Goal: Task Accomplishment & Management: Complete application form

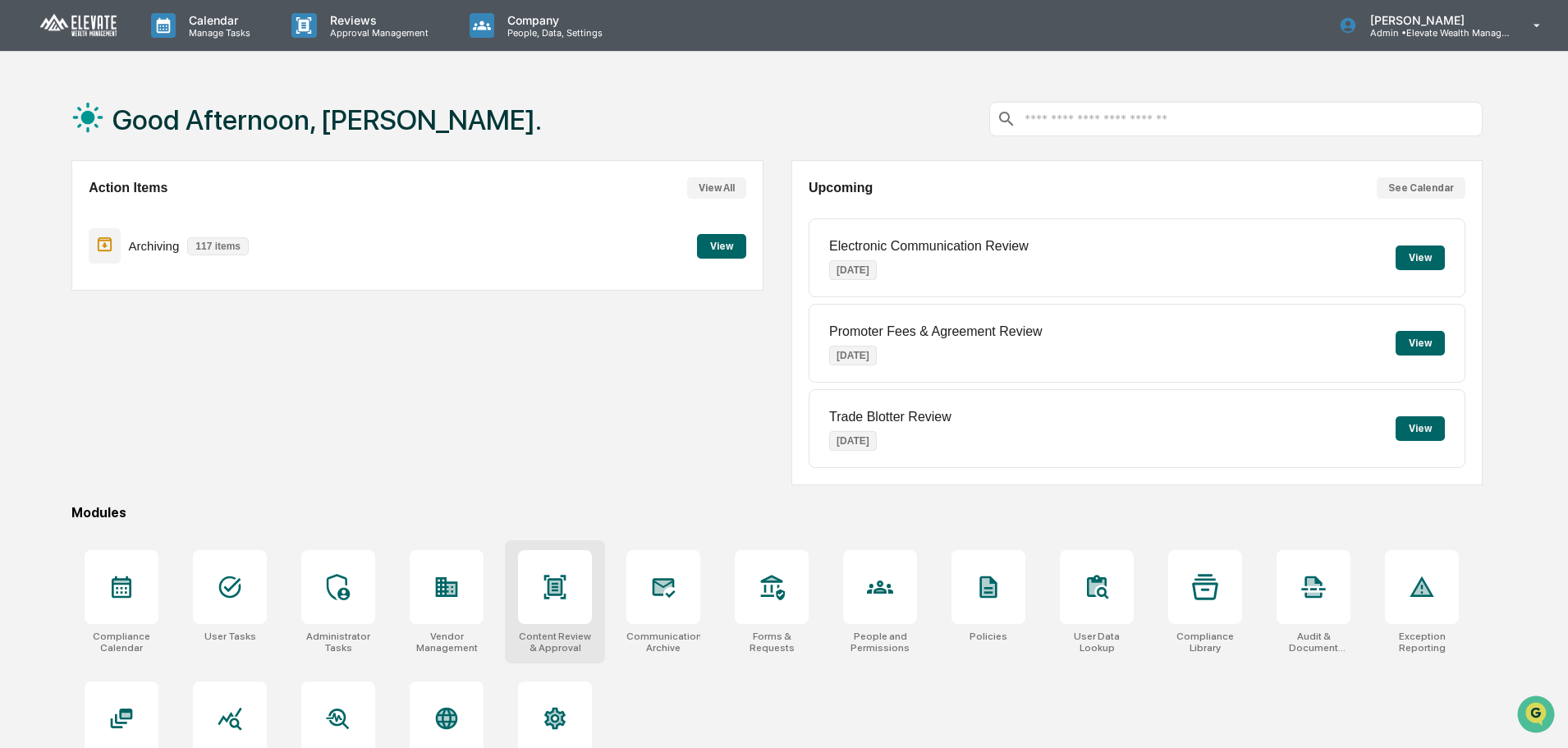
click at [578, 592] on div at bounding box center [555, 586] width 74 height 74
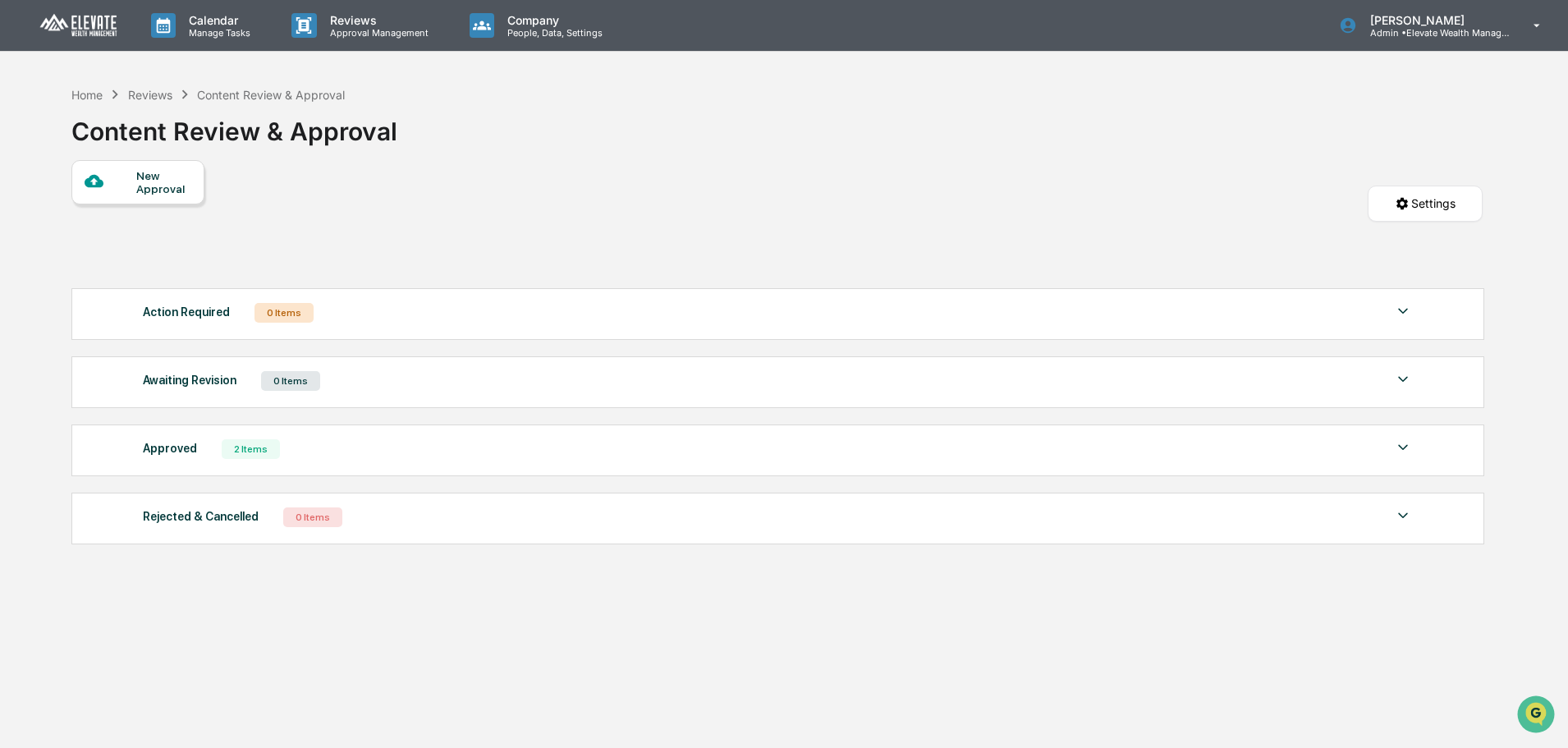
click at [132, 186] on div at bounding box center [111, 182] width 52 height 20
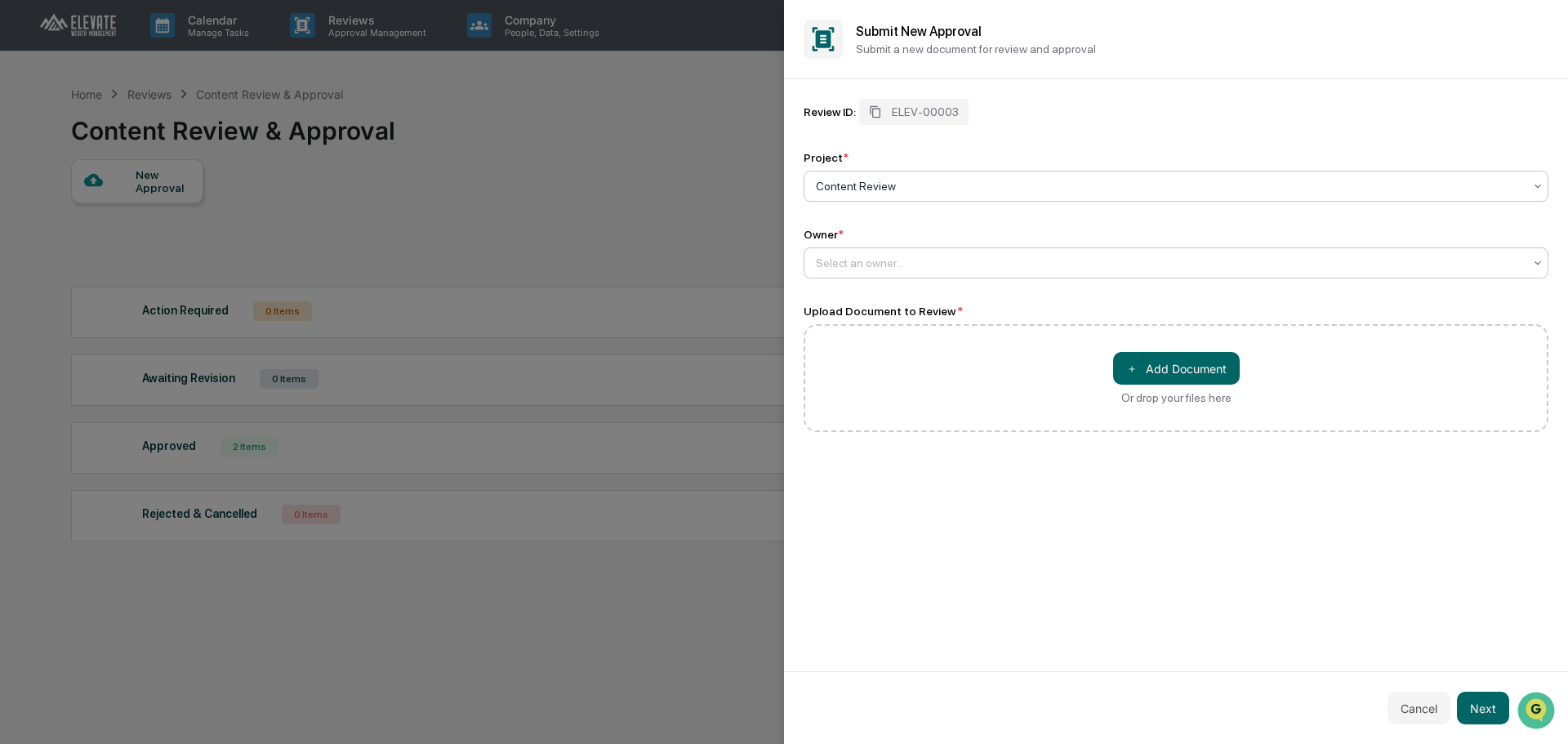
click at [891, 272] on div "Select an owner..." at bounding box center [1170, 262] width 724 height 22
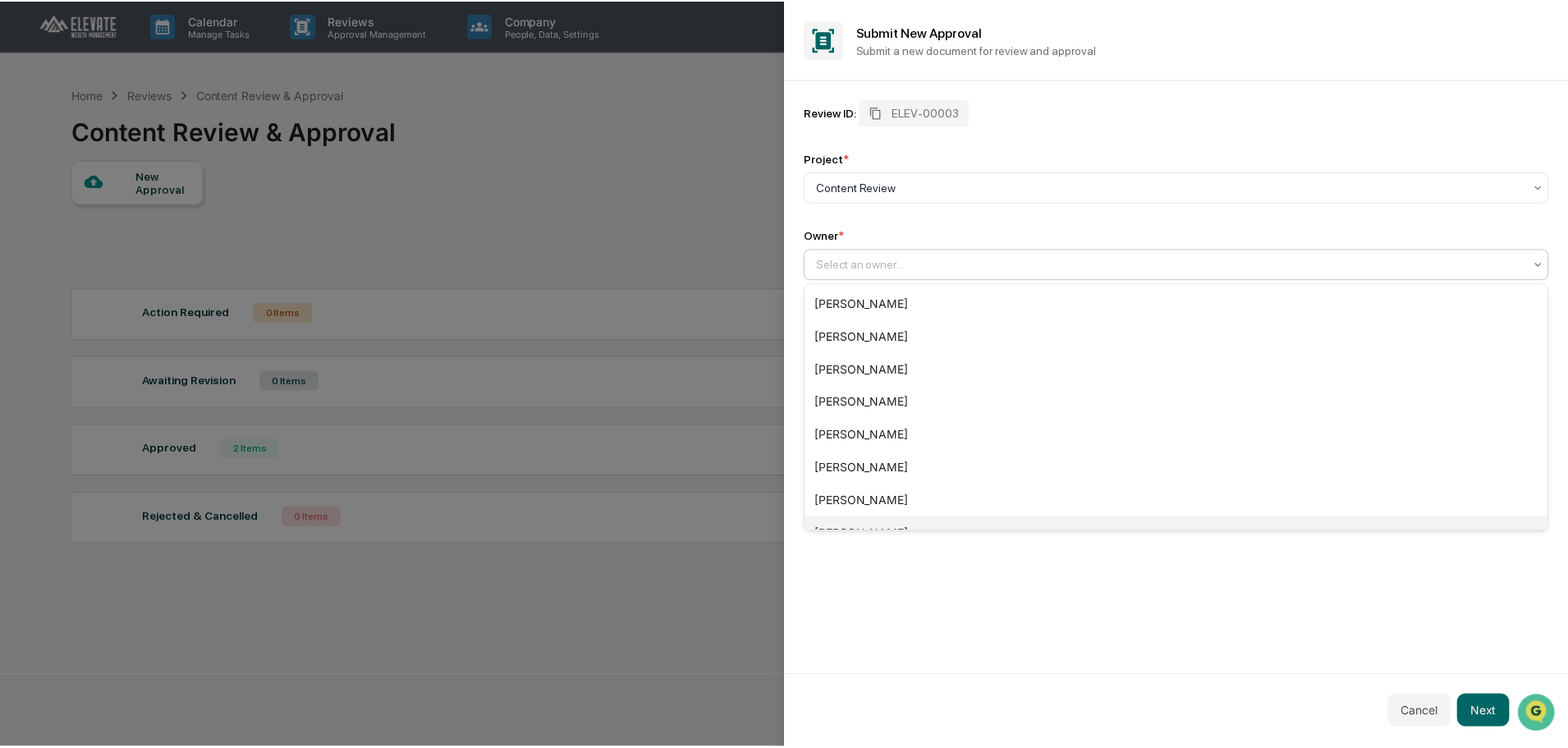
scroll to position [154, 0]
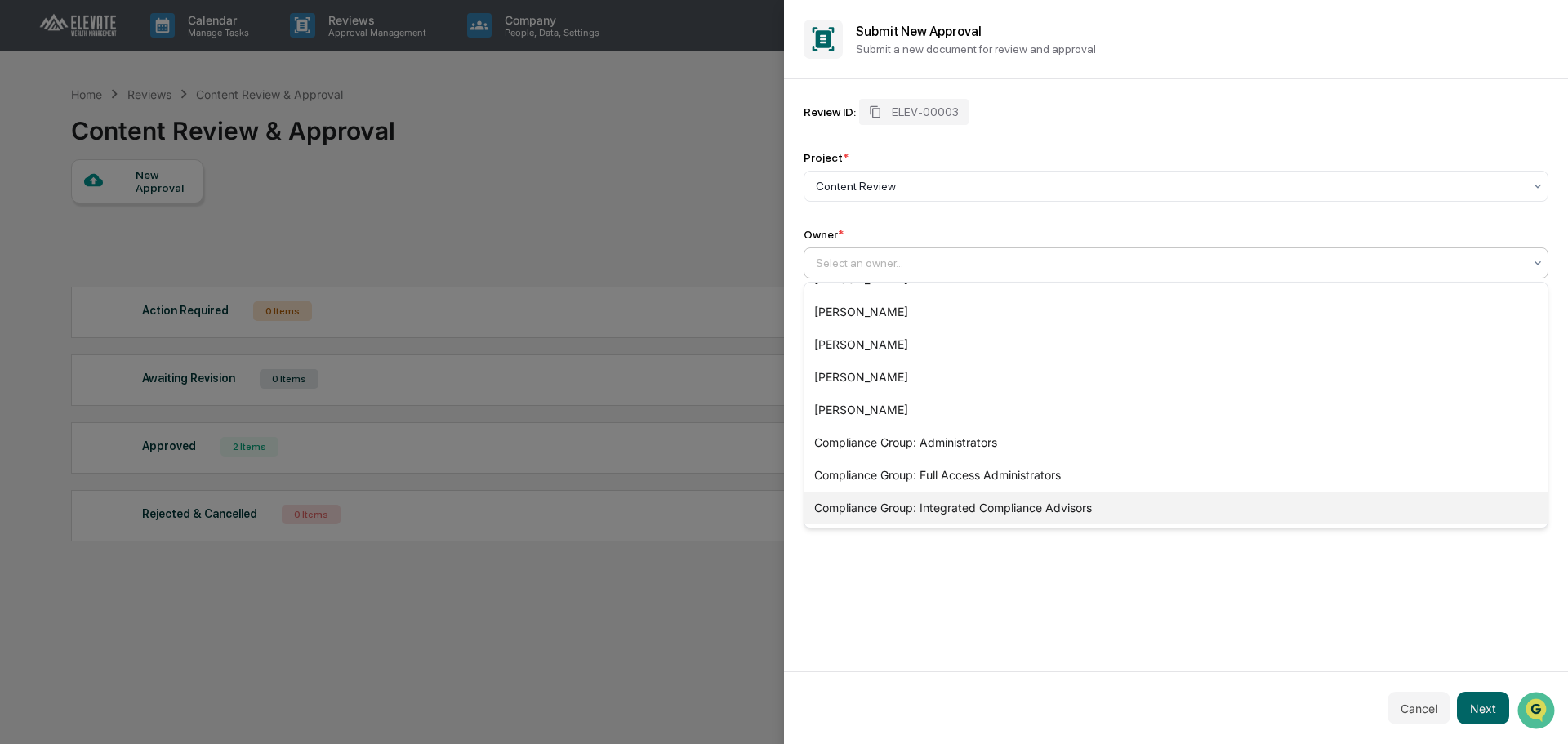
click at [1100, 508] on div "Compliance Group: Integrated Compliance Advisors" at bounding box center [1176, 507] width 744 height 32
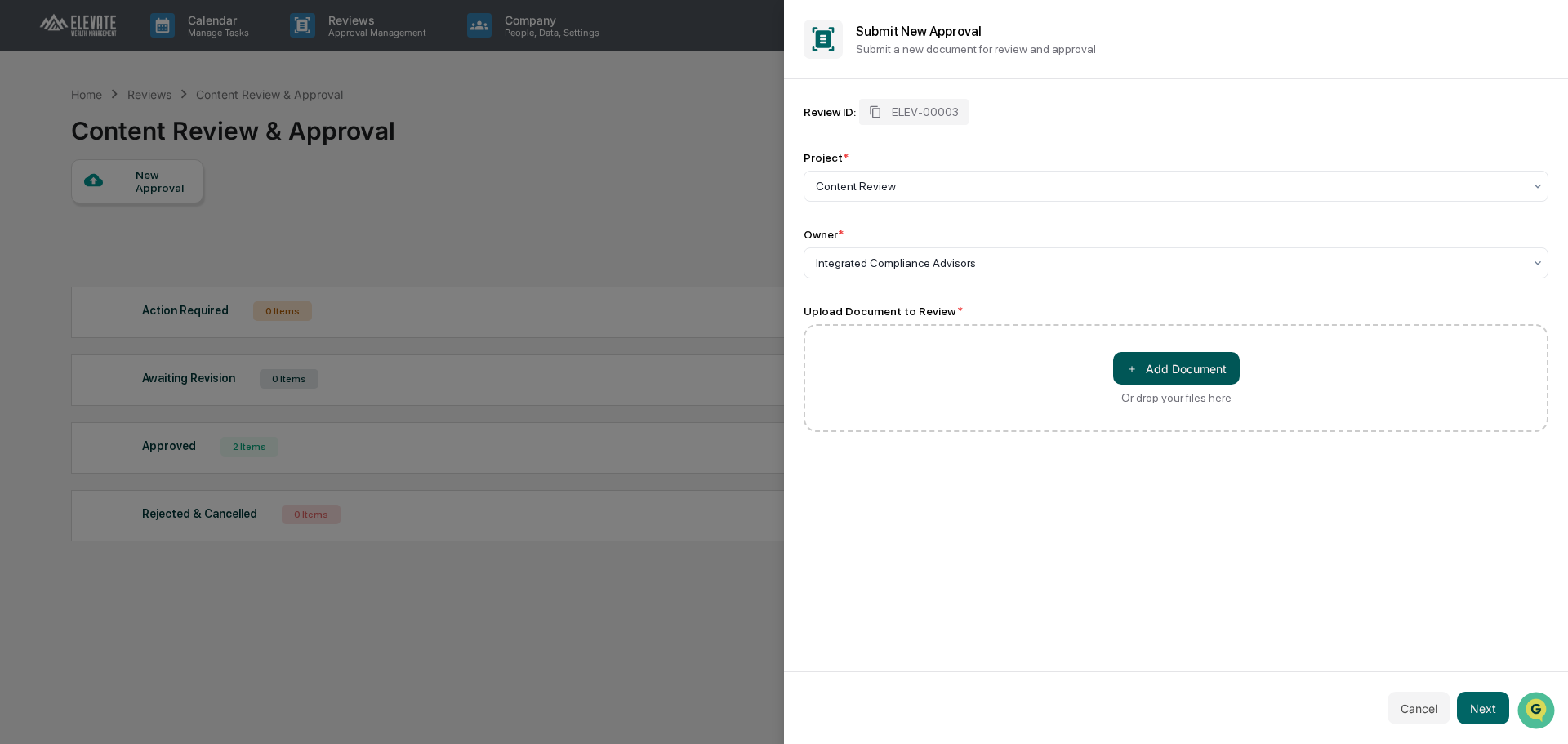
click at [1202, 373] on button "＋ Add Document" at bounding box center [1176, 367] width 127 height 32
click at [1486, 697] on button "Next" at bounding box center [1483, 707] width 53 height 32
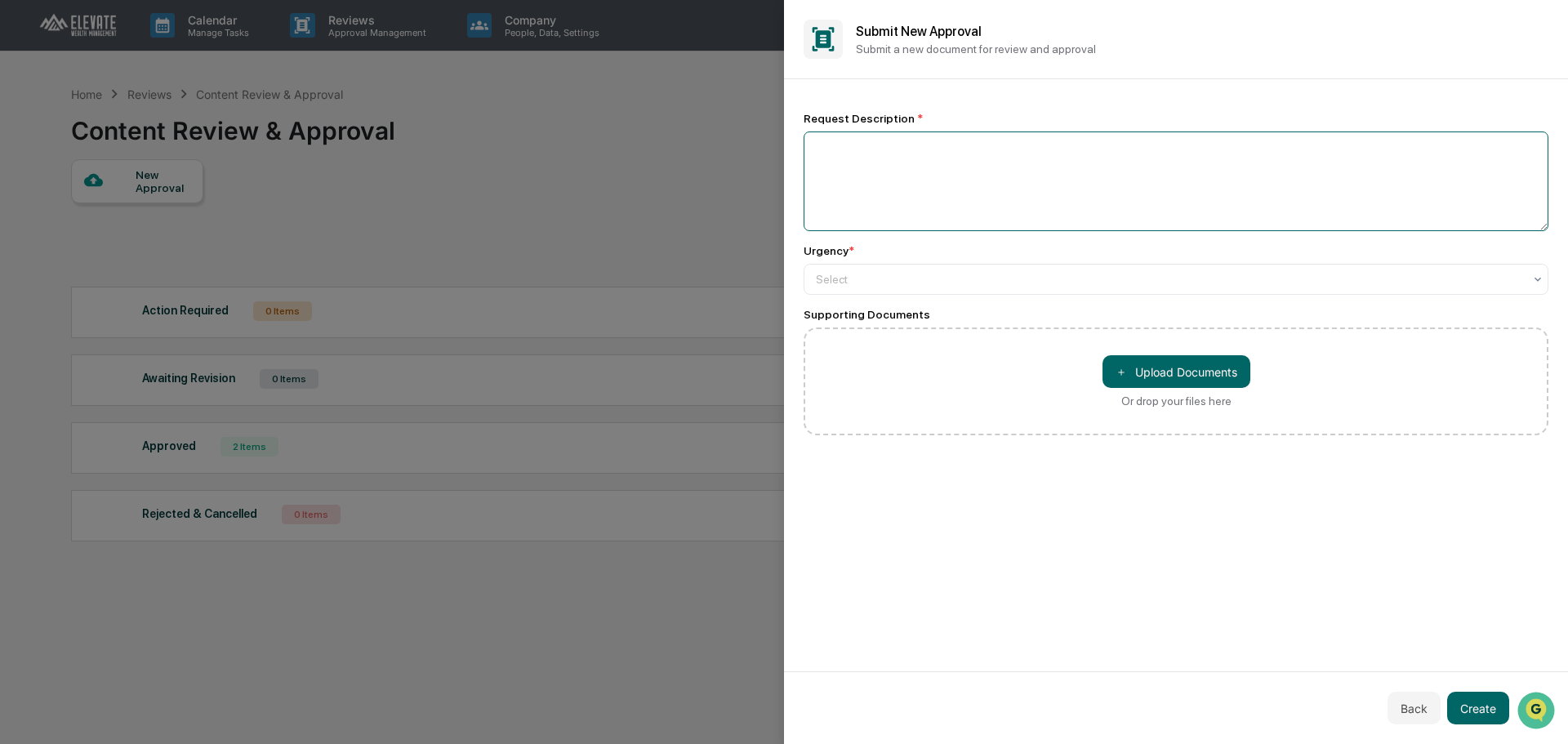
click at [914, 162] on textarea at bounding box center [1176, 182] width 745 height 100
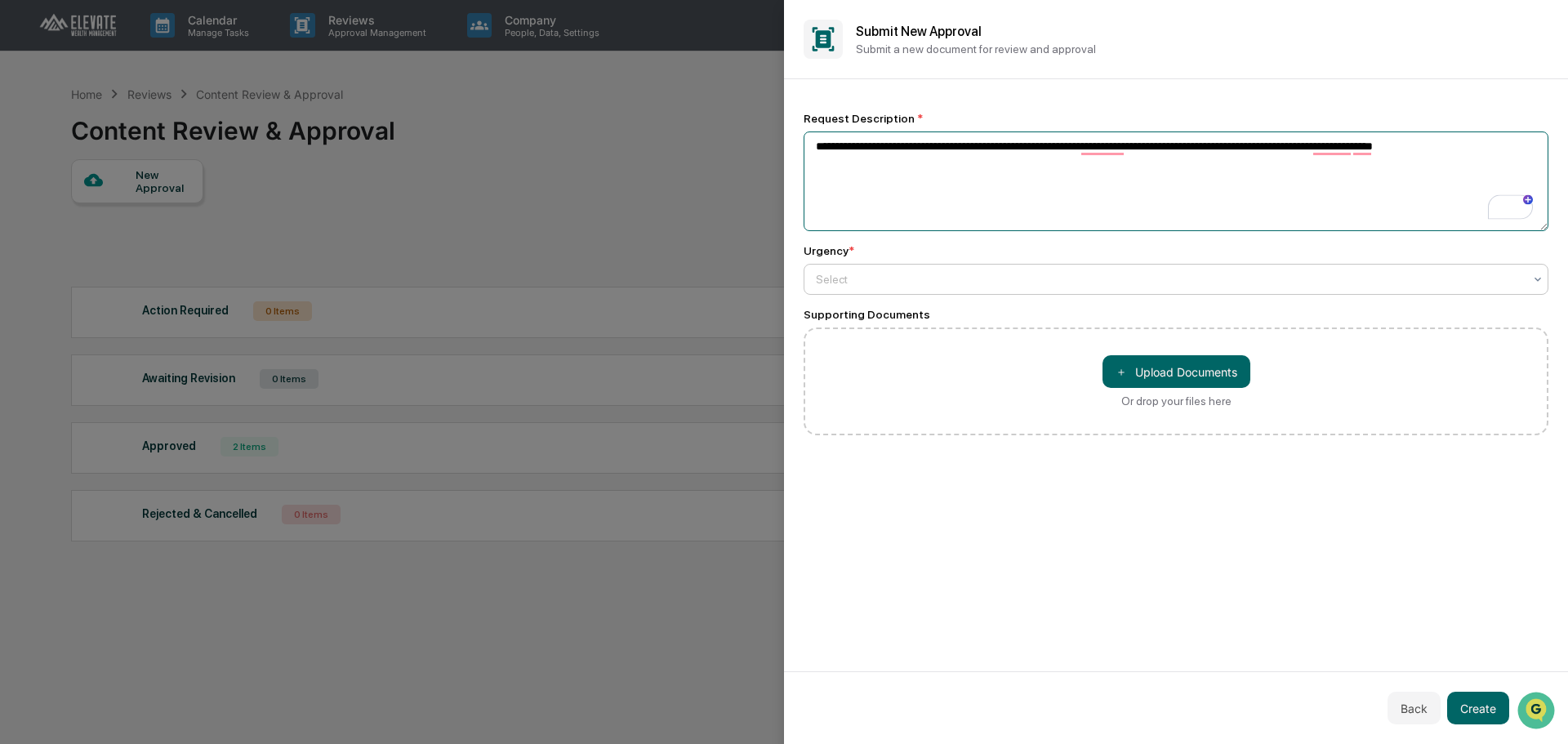
type textarea "**********"
click at [959, 293] on div "Select" at bounding box center [1176, 278] width 745 height 31
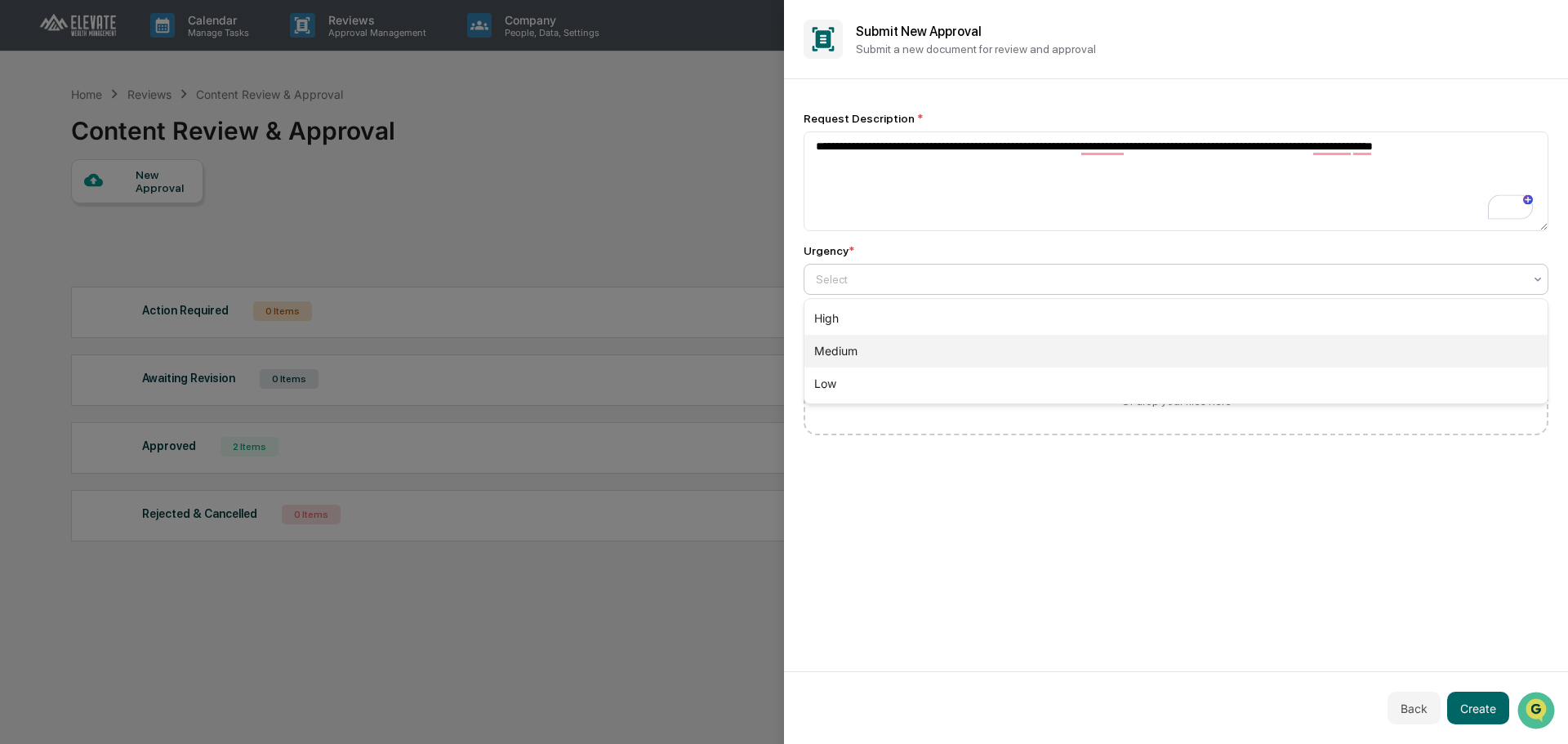
click at [963, 340] on div "Medium" at bounding box center [1176, 351] width 744 height 32
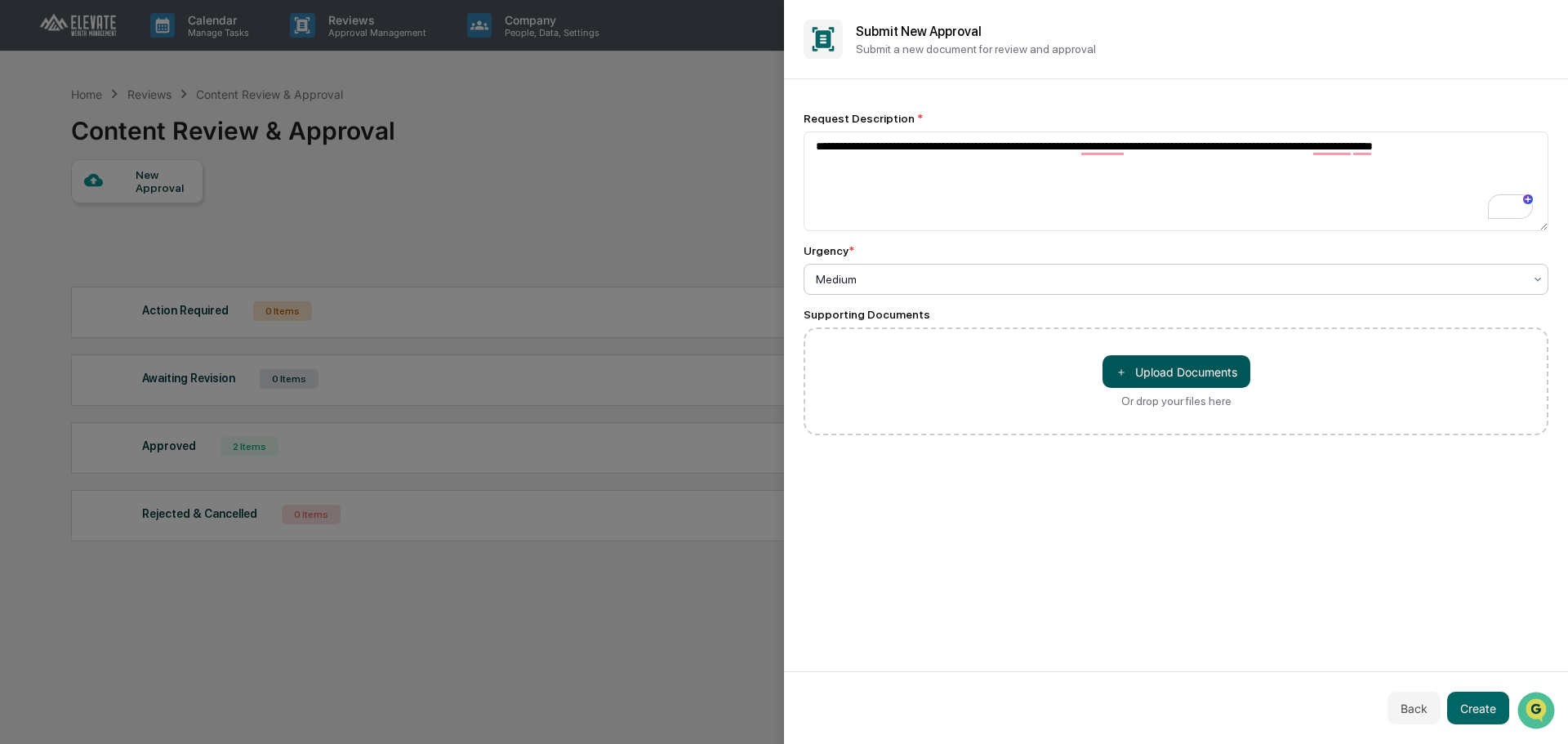
click at [1174, 372] on button "＋ Upload Documents" at bounding box center [1176, 371] width 148 height 32
click at [1182, 367] on button "＋ Upload Documents" at bounding box center [1176, 371] width 148 height 32
click at [1478, 700] on button "Create" at bounding box center [1478, 707] width 62 height 32
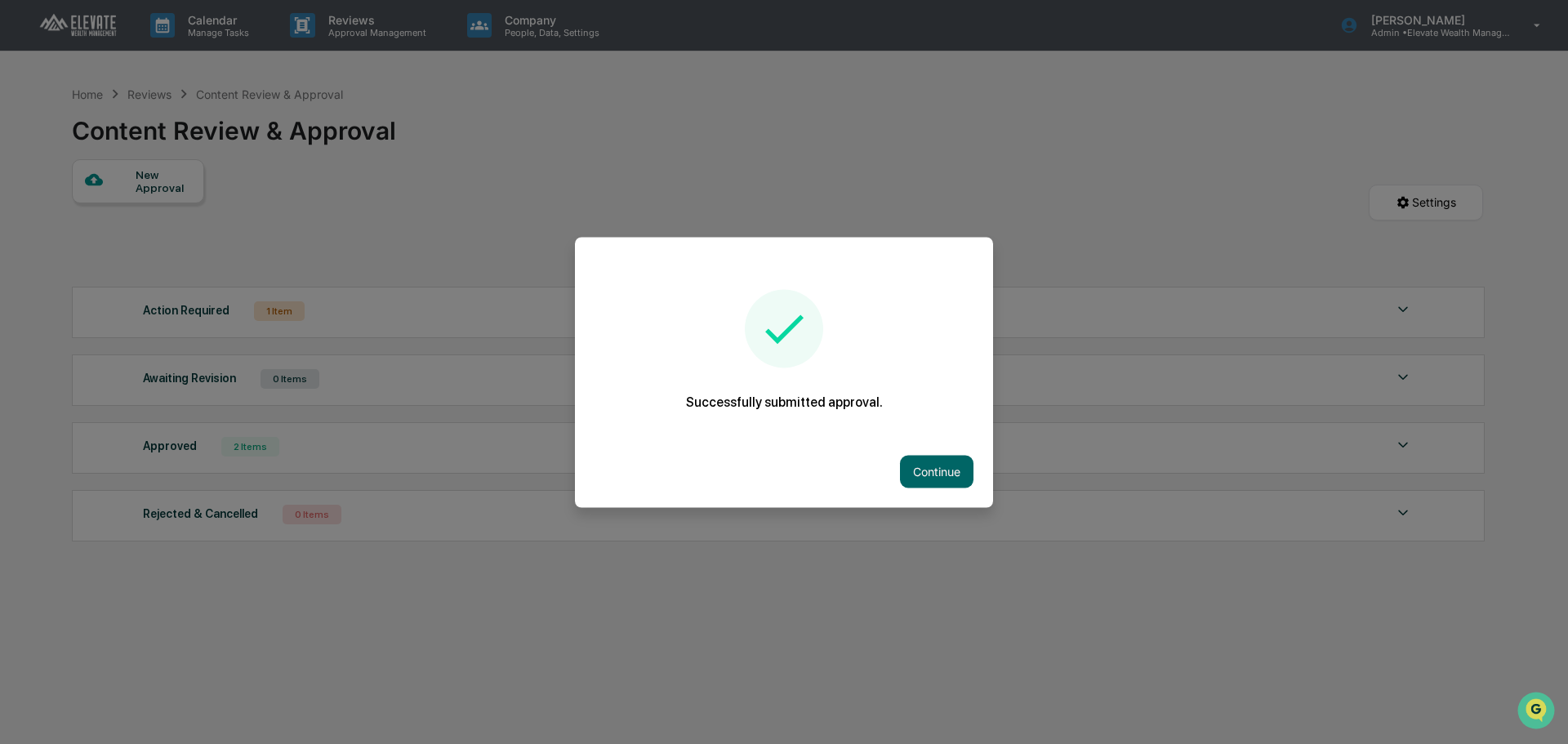
drag, startPoint x: 943, startPoint y: 457, endPoint x: 701, endPoint y: 594, distance: 278.1
click at [943, 457] on button "Continue" at bounding box center [937, 471] width 73 height 32
